Goal: Task Accomplishment & Management: Use online tool/utility

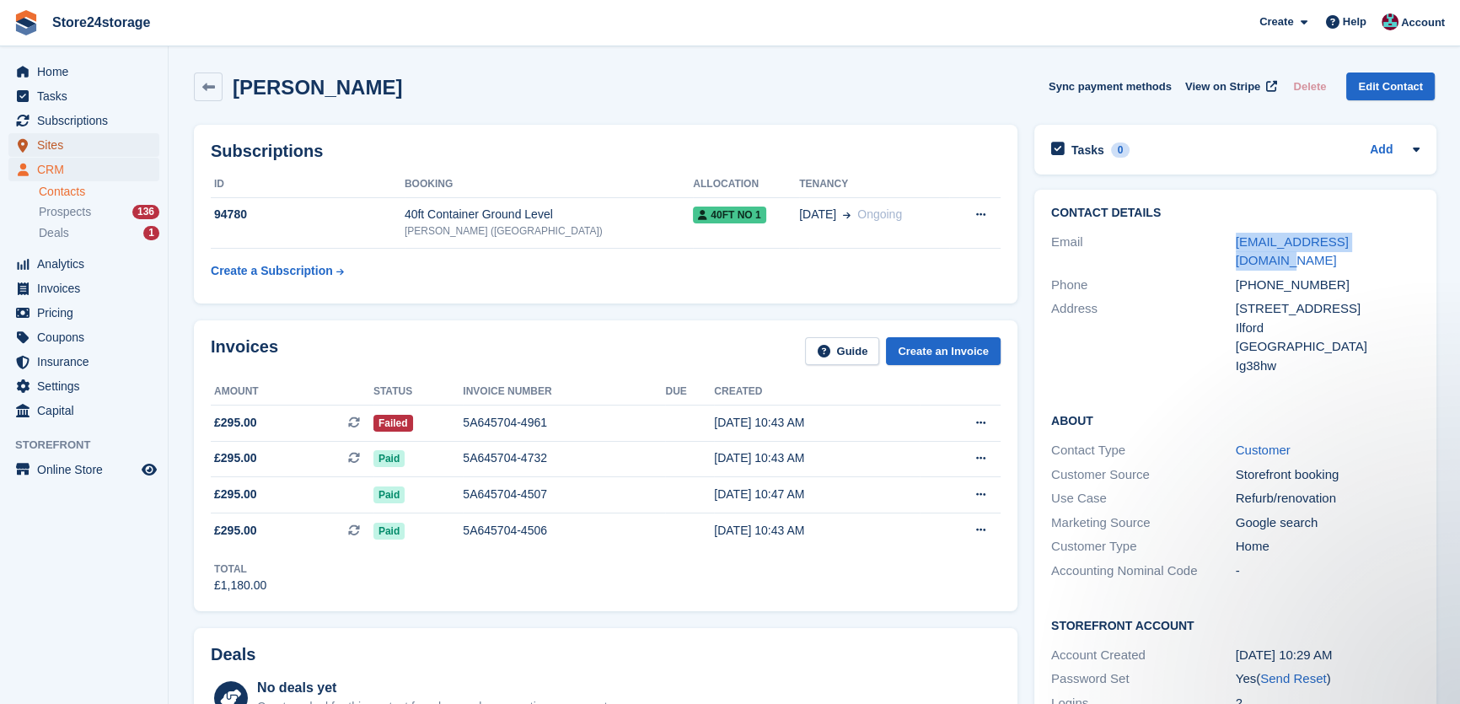
click at [85, 135] on span "Sites" at bounding box center [87, 145] width 101 height 24
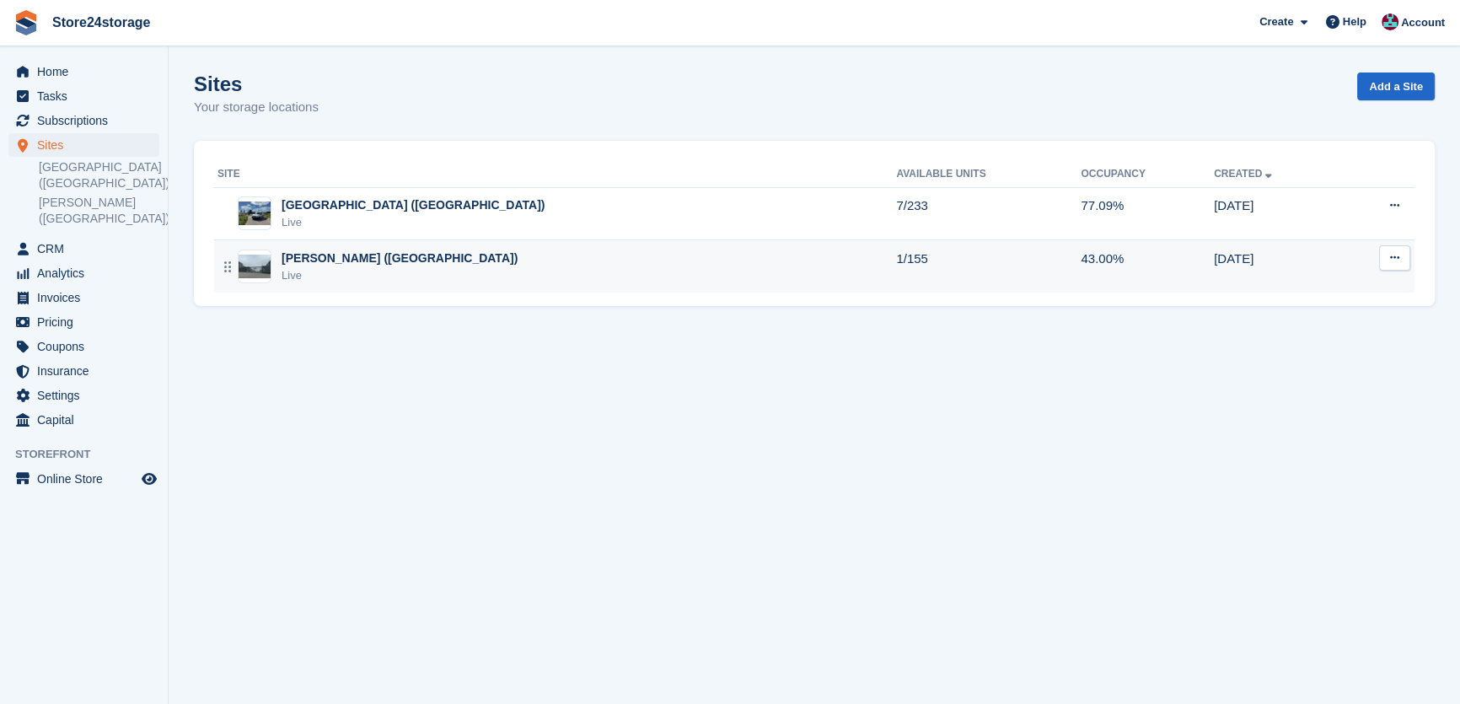
click at [340, 265] on div "Warley Brentwood (Essex)" at bounding box center [400, 259] width 236 height 18
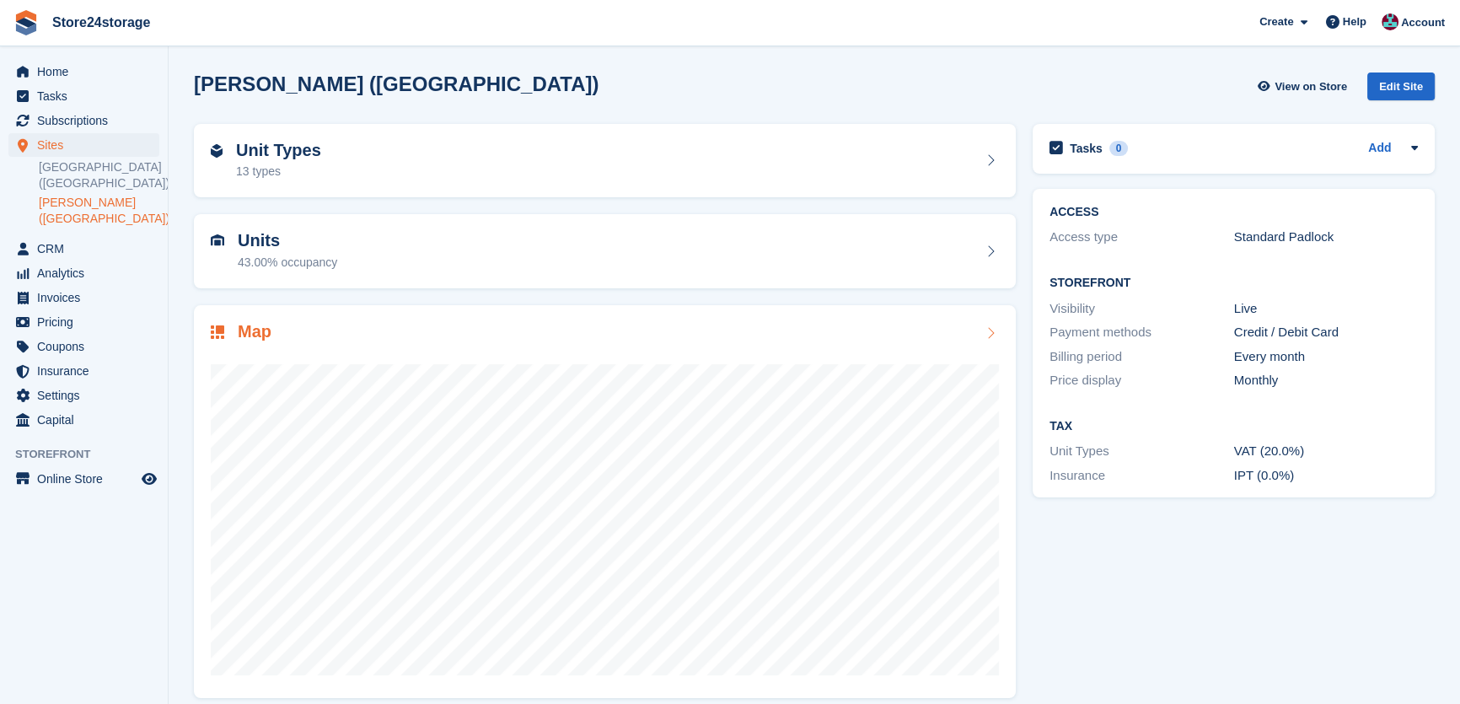
click at [362, 334] on div "Map" at bounding box center [605, 333] width 788 height 23
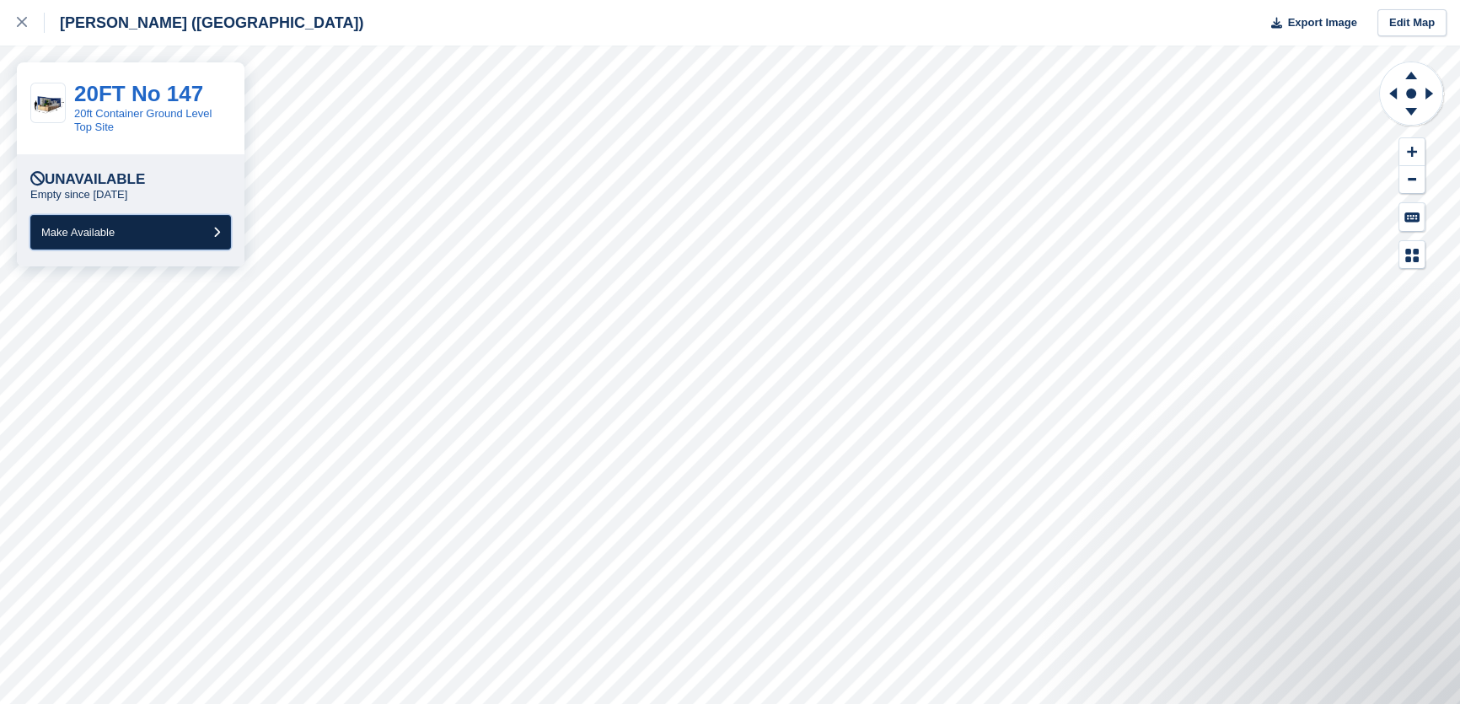
click at [159, 234] on button "Make Available" at bounding box center [130, 232] width 201 height 35
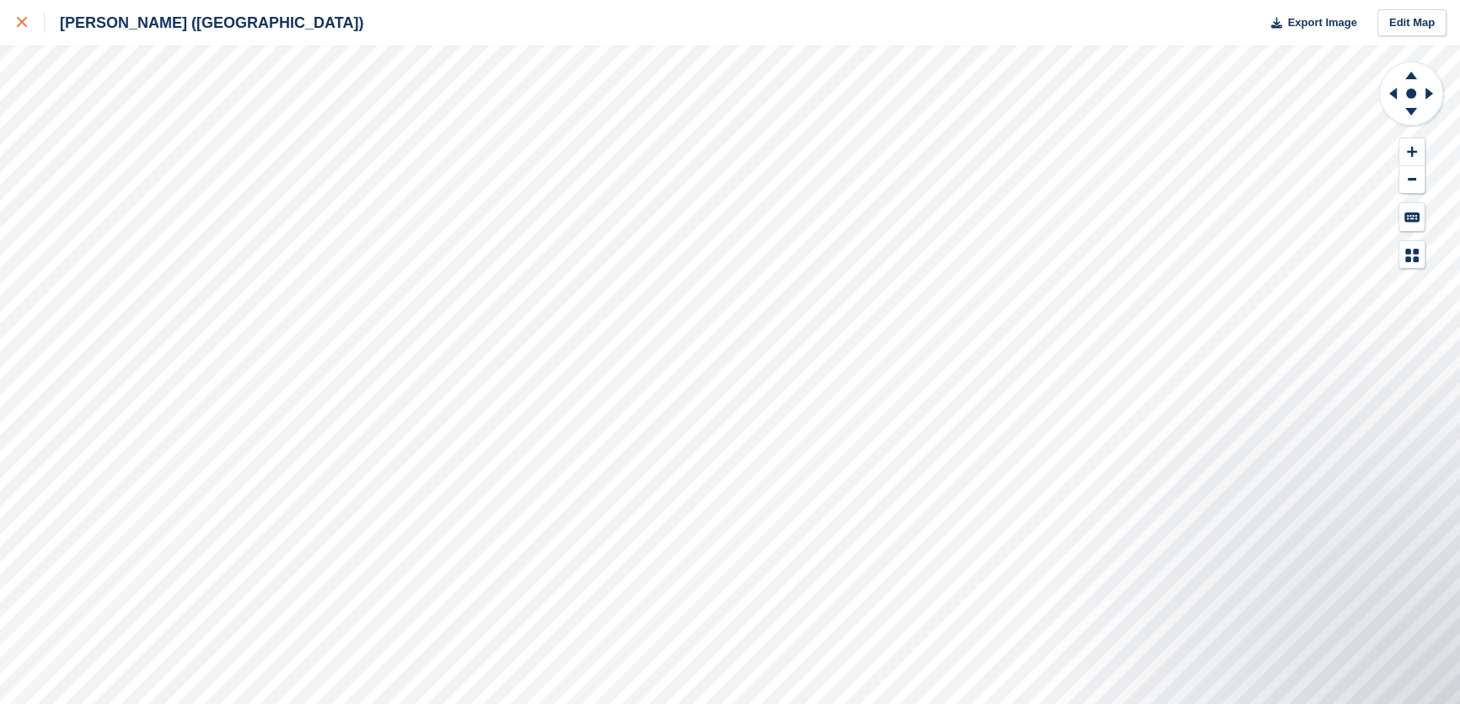
click at [24, 25] on icon at bounding box center [22, 22] width 10 height 10
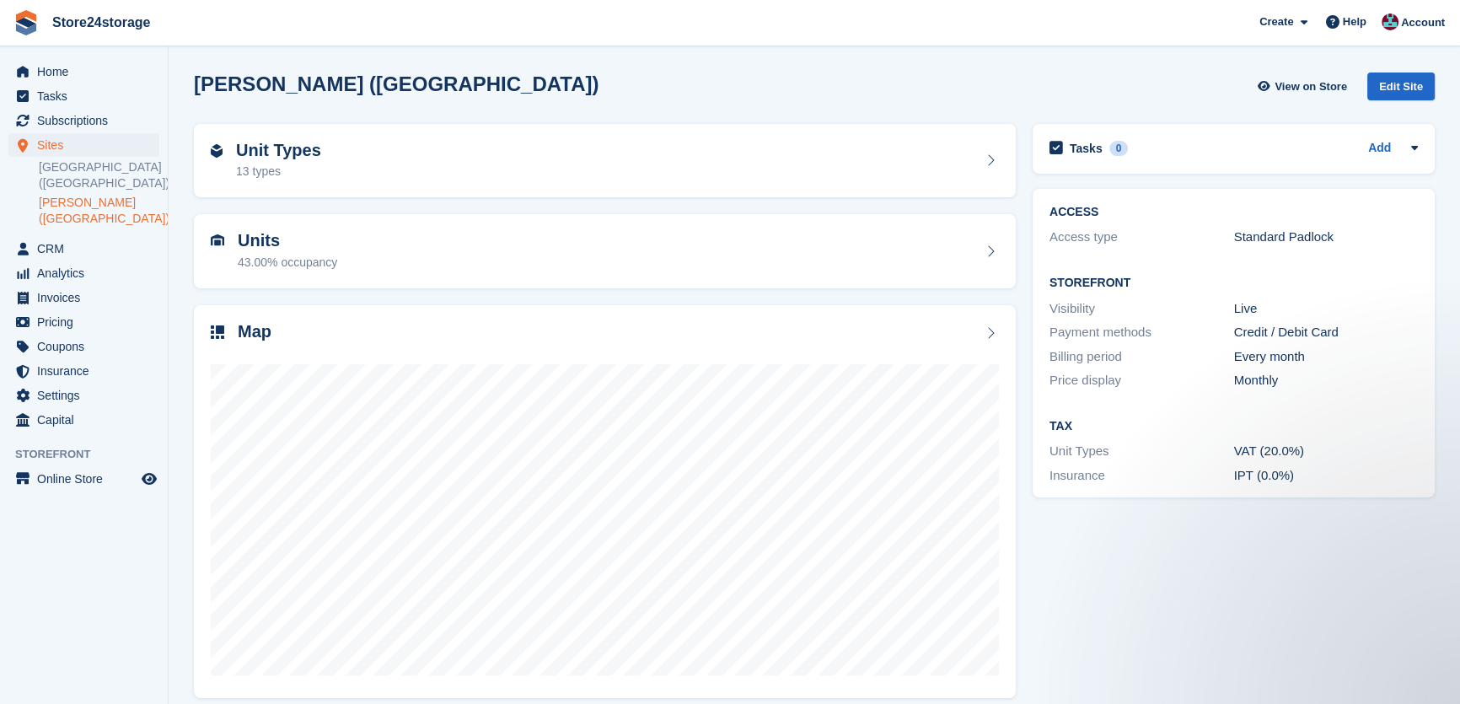
click at [80, 158] on ul "[GEOGRAPHIC_DATA] ([GEOGRAPHIC_DATA]) Warley Brentwood ([GEOGRAPHIC_DATA])" at bounding box center [103, 193] width 129 height 71
click at [56, 170] on link "[GEOGRAPHIC_DATA] ([GEOGRAPHIC_DATA])" at bounding box center [99, 175] width 121 height 32
click at [687, 346] on div at bounding box center [605, 512] width 788 height 337
